Goal: Find specific page/section: Find specific page/section

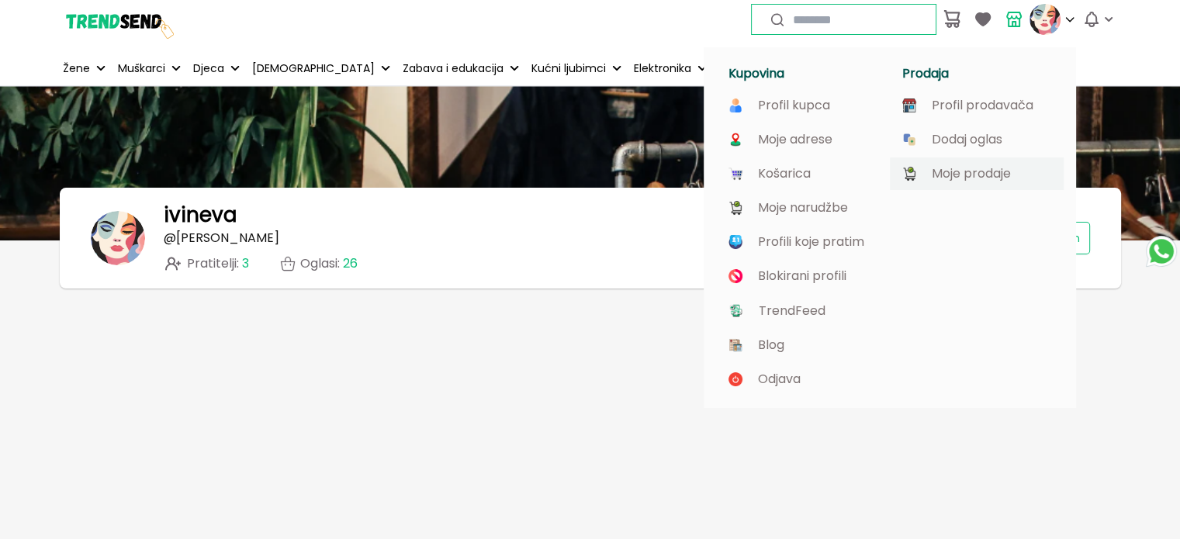
click at [953, 176] on p "Moje prodaje" at bounding box center [971, 174] width 79 height 14
